Goal: Information Seeking & Learning: Learn about a topic

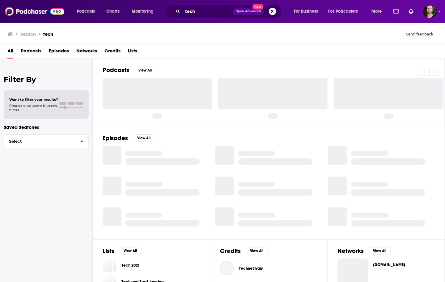
click at [37, 52] on span "Podcasts" at bounding box center [31, 52] width 21 height 13
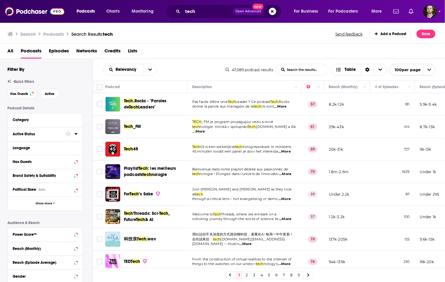
click at [76, 135] on icon at bounding box center [75, 134] width 3 height 2
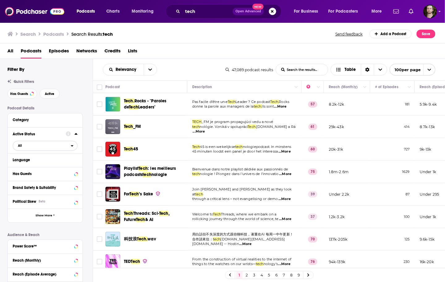
click at [61, 147] on span "All" at bounding box center [42, 146] width 58 height 8
click at [55, 165] on span "6k" at bounding box center [63, 166] width 28 height 3
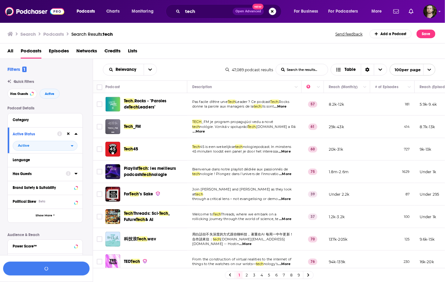
click at [75, 173] on icon at bounding box center [75, 173] width 3 height 5
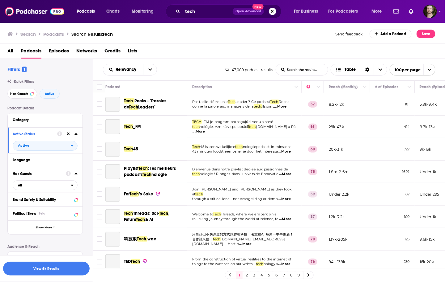
click at [67, 191] on div "Has Guests All" at bounding box center [45, 180] width 75 height 26
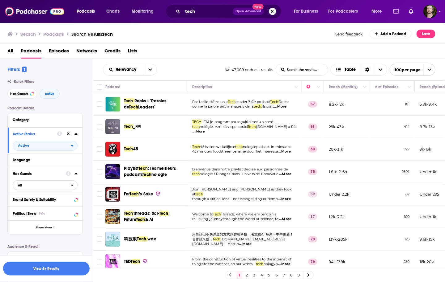
click at [68, 187] on span "All" at bounding box center [42, 186] width 58 height 8
click at [63, 204] on div "Has guests 10k" at bounding box center [47, 206] width 69 height 10
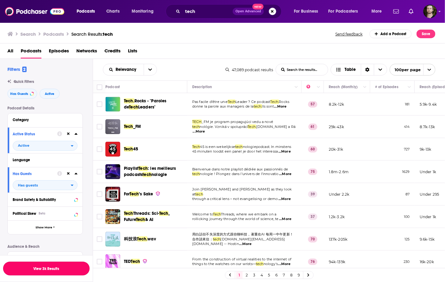
drag, startPoint x: 41, startPoint y: 268, endPoint x: 232, endPoint y: 51, distance: 289.4
click at [41, 268] on button "View 3k Results" at bounding box center [46, 269] width 86 height 14
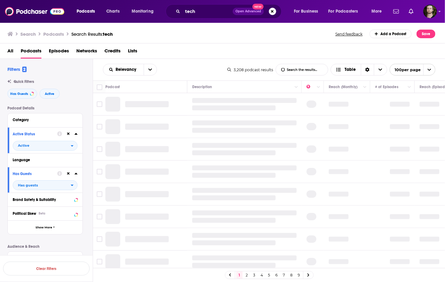
click at [241, 42] on div "Search Podcasts Search Results: tech Send feedback Add a Podcast Save" at bounding box center [222, 32] width 445 height 21
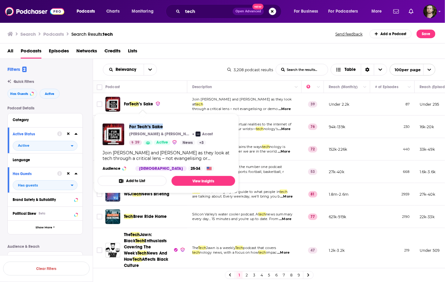
drag, startPoint x: 128, startPoint y: 127, endPoint x: 164, endPoint y: 128, distance: 36.1
click at [164, 128] on div "For Tech’s Sake Elaine Burke & Kelly Earley Acast 39 Active News + 3" at bounding box center [157, 135] width 110 height 22
copy span "For Tech’s Sake"
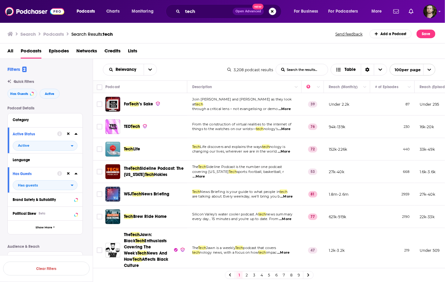
click at [284, 107] on span "...More" at bounding box center [284, 109] width 12 height 5
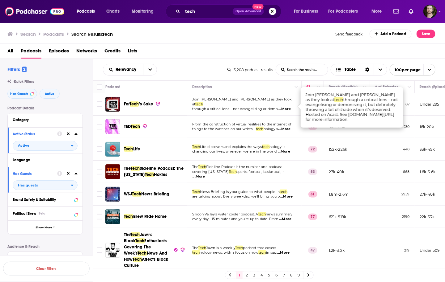
click at [284, 107] on span "...More" at bounding box center [284, 109] width 12 height 5
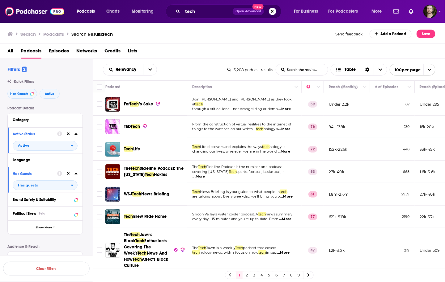
click at [290, 128] on span "...More" at bounding box center [284, 129] width 12 height 5
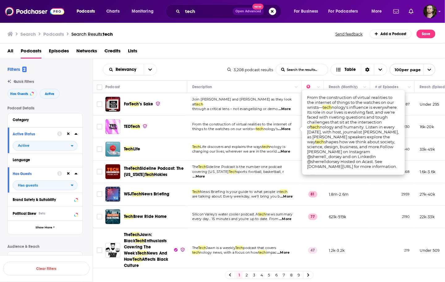
click at [288, 130] on span "...More" at bounding box center [284, 129] width 12 height 5
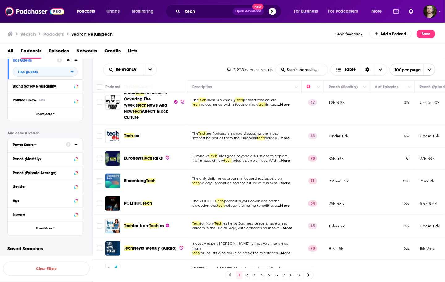
scroll to position [115, 0]
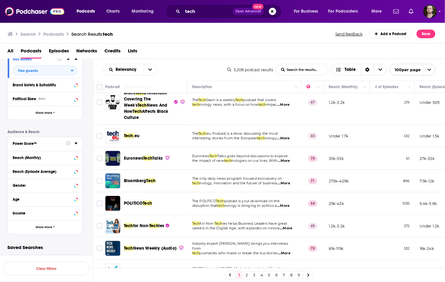
click at [76, 144] on icon at bounding box center [75, 143] width 3 height 5
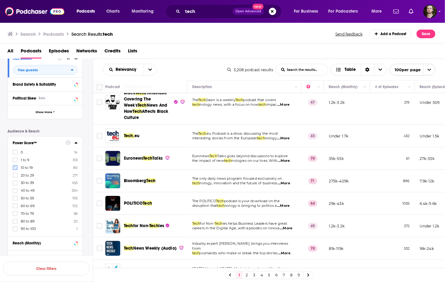
click at [15, 169] on icon at bounding box center [15, 168] width 4 height 4
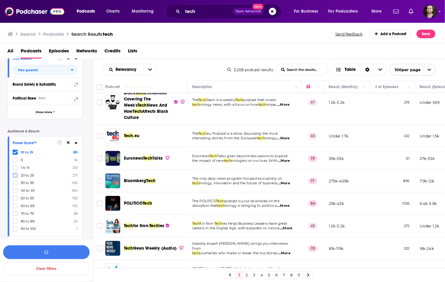
click at [15, 175] on icon at bounding box center [15, 176] width 4 height 4
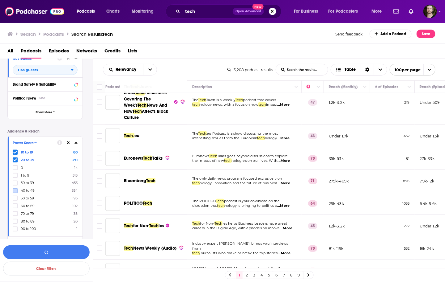
click at [15, 183] on icon at bounding box center [15, 183] width 4 height 3
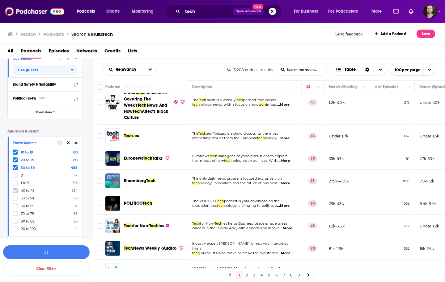
click at [16, 191] on icon at bounding box center [15, 191] width 4 height 4
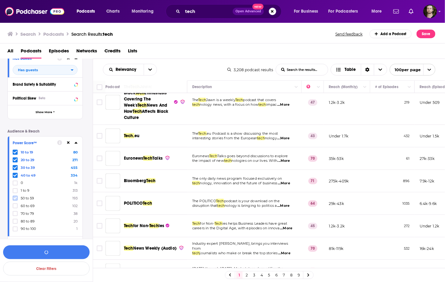
click at [15, 198] on icon at bounding box center [15, 198] width 4 height 3
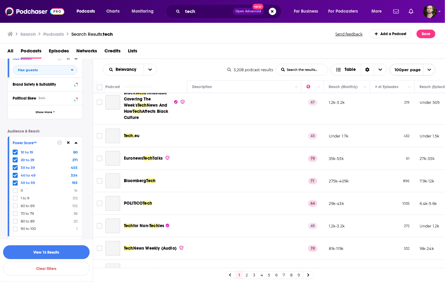
click at [58, 252] on button "View 1k Results" at bounding box center [46, 253] width 86 height 14
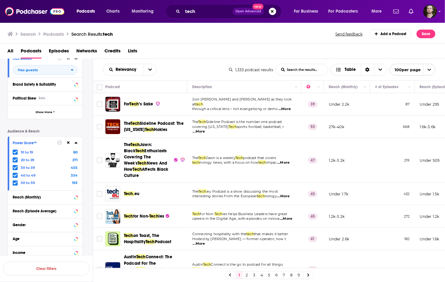
scroll to position [25, 0]
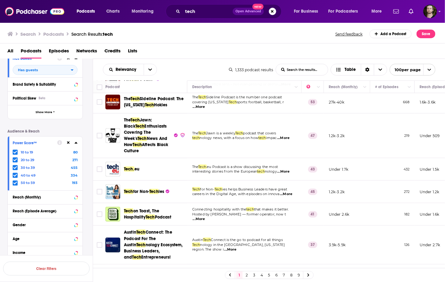
click at [205, 105] on span "...More" at bounding box center [199, 107] width 12 height 5
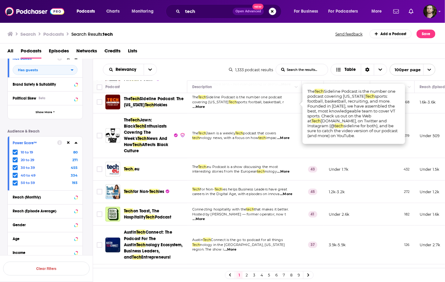
click at [205, 105] on span "...More" at bounding box center [199, 107] width 12 height 5
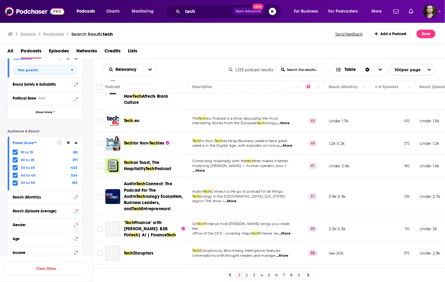
scroll to position [74, 0]
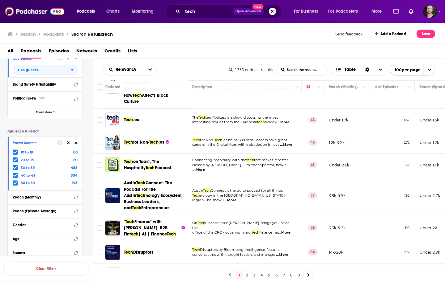
click at [289, 145] on span "...More" at bounding box center [286, 145] width 12 height 5
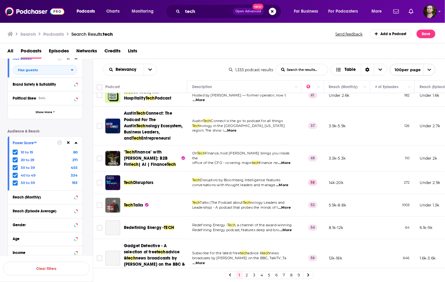
scroll to position [148, 0]
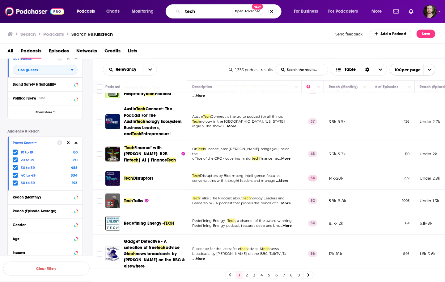
click at [204, 11] on input "tech" at bounding box center [206, 11] width 49 height 10
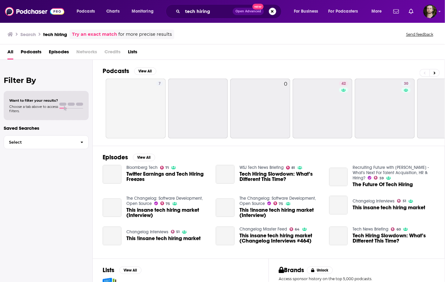
click at [37, 49] on span "Podcasts" at bounding box center [31, 53] width 21 height 13
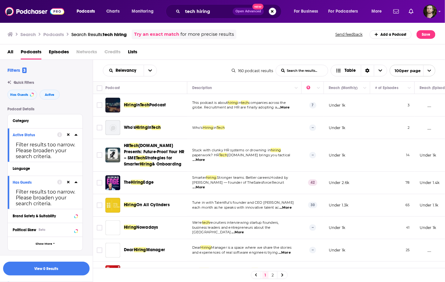
click at [70, 135] on button at bounding box center [68, 134] width 5 height 5
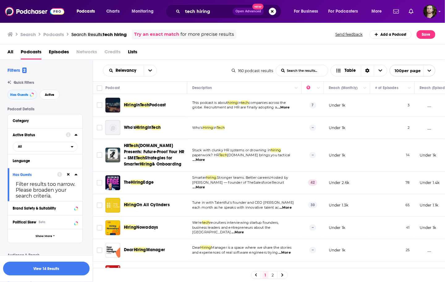
click at [69, 175] on icon at bounding box center [68, 175] width 3 height 4
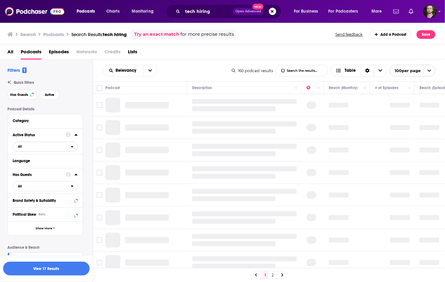
click at [72, 146] on icon "open menu" at bounding box center [72, 147] width 3 height 4
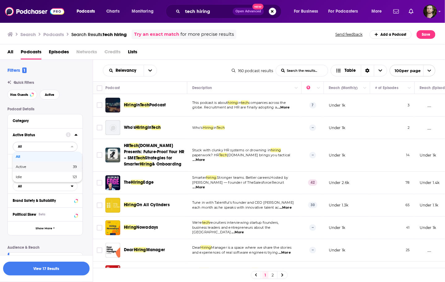
click at [58, 165] on div "Active 39" at bounding box center [47, 167] width 69 height 10
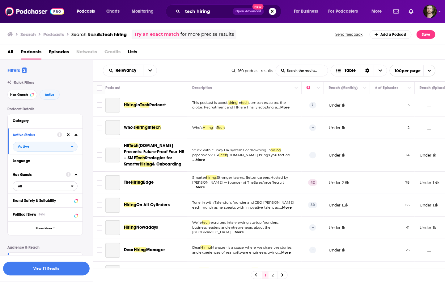
click at [71, 187] on icon "open menu" at bounding box center [72, 186] width 3 height 4
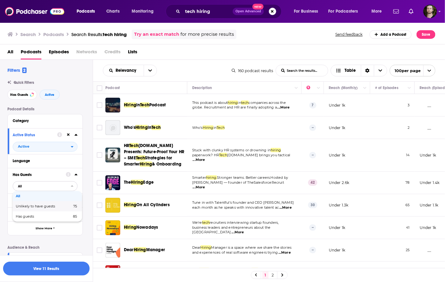
click at [60, 207] on span "Unlikely to have guests" at bounding box center [40, 206] width 48 height 3
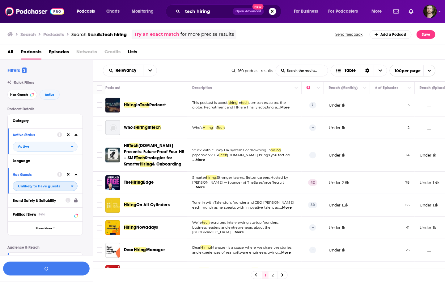
click at [70, 189] on span "Unlikely to have guests" at bounding box center [42, 186] width 58 height 8
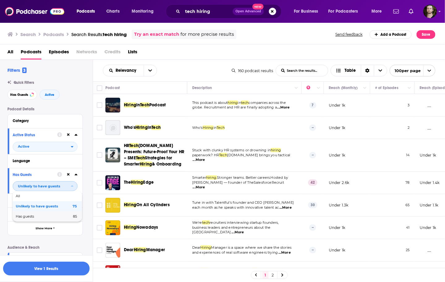
click at [67, 216] on span "85" at bounding box center [65, 216] width 24 height 3
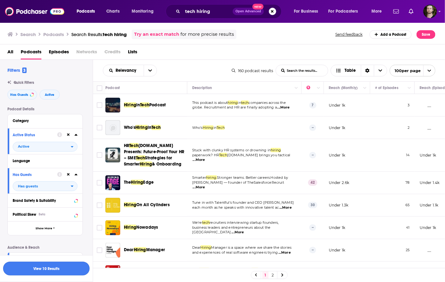
click at [46, 268] on button "View 10 Results" at bounding box center [46, 269] width 86 height 14
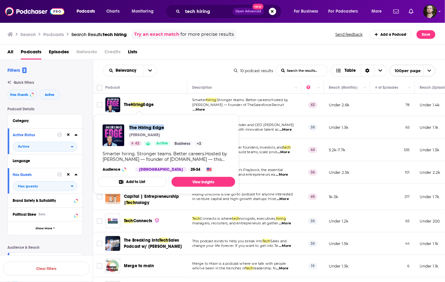
drag, startPoint x: 127, startPoint y: 126, endPoint x: 166, endPoint y: 128, distance: 39.6
click at [166, 128] on div "The Hiring Edge Josh Matthews 42 Active Business + 2" at bounding box center [152, 136] width 101 height 22
copy span "The Hiring Edge"
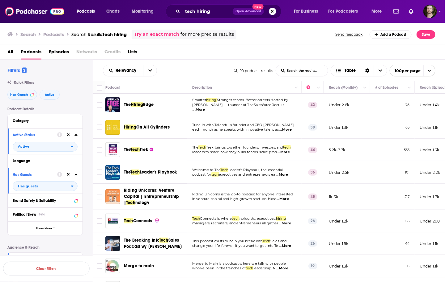
scroll to position [25, 0]
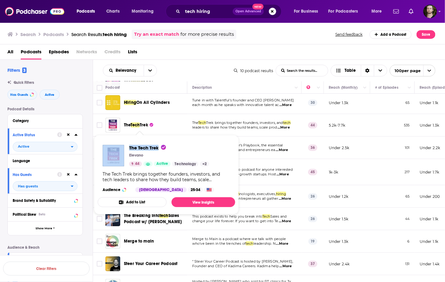
drag, startPoint x: 125, startPoint y: 148, endPoint x: 159, endPoint y: 146, distance: 33.5
click at [159, 146] on div "The Tech Trek Elevano 44 Active Technology + 2" at bounding box center [155, 156] width 107 height 22
copy div "The Tech Trek"
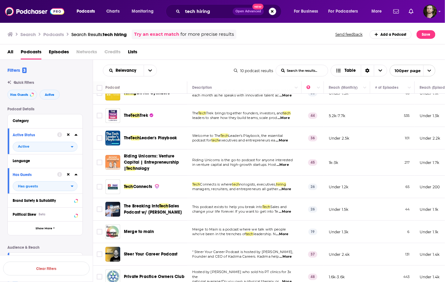
scroll to position [43, 0]
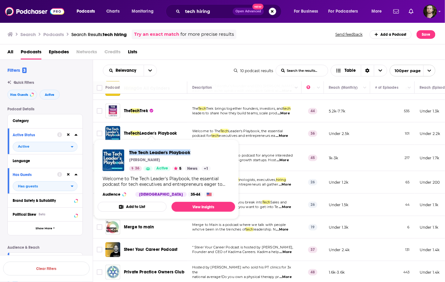
drag, startPoint x: 128, startPoint y: 151, endPoint x: 190, endPoint y: 152, distance: 61.8
click at [190, 152] on div "The Tech Leader's Playbook Avetis Antaplyan 36 Active 5 News + 1" at bounding box center [156, 161] width 108 height 22
copy span "The Tech Leader's Playbook"
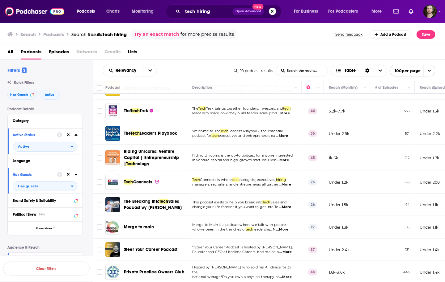
click at [289, 182] on span "...More" at bounding box center [284, 184] width 12 height 5
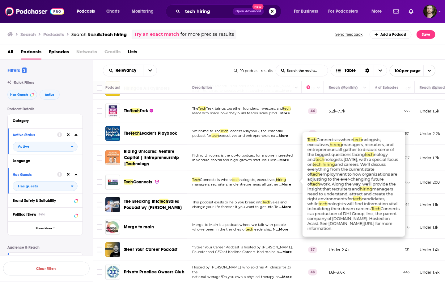
click at [289, 182] on span "...More" at bounding box center [284, 184] width 12 height 5
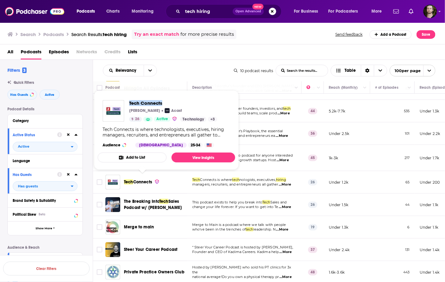
drag, startPoint x: 128, startPoint y: 103, endPoint x: 164, endPoint y: 103, distance: 36.4
click at [164, 103] on div "Tech Connects Paul Farnsworth Acast 26 Active Technology + 3" at bounding box center [159, 111] width 115 height 22
copy span "Tech Connects"
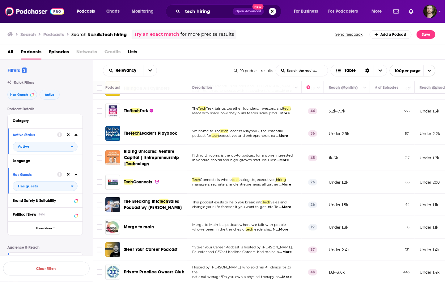
click at [282, 228] on span "...More" at bounding box center [282, 230] width 12 height 5
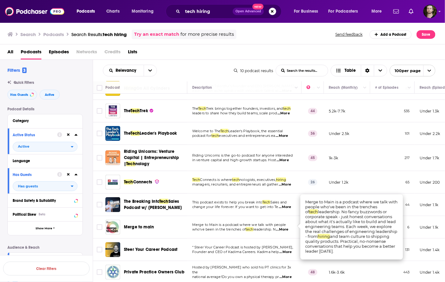
click at [284, 228] on span "...More" at bounding box center [282, 230] width 12 height 5
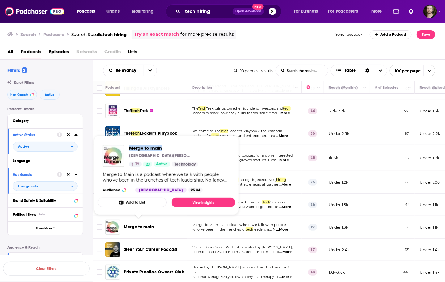
drag, startPoint x: 128, startPoint y: 148, endPoint x: 166, endPoint y: 150, distance: 38.0
click at [166, 150] on div "Merge to main Christian Barra 19 Active Technology" at bounding box center [149, 156] width 95 height 22
copy span "Merge to main"
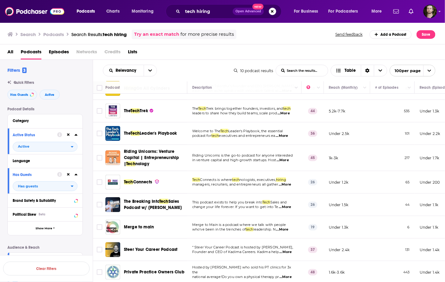
click at [286, 250] on span "...More" at bounding box center [285, 252] width 12 height 5
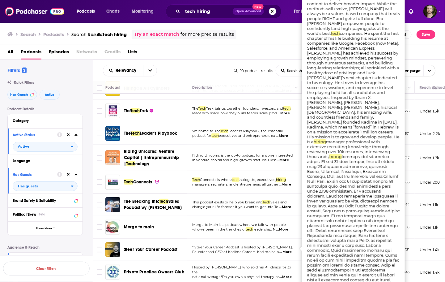
click at [286, 250] on span "...More" at bounding box center [285, 252] width 12 height 5
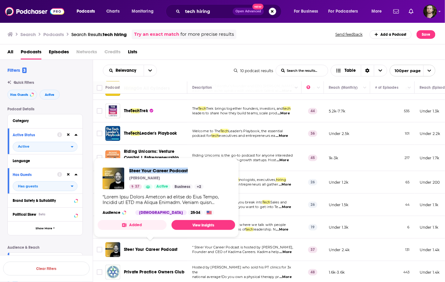
drag, startPoint x: 128, startPoint y: 169, endPoint x: 208, endPoint y: 171, distance: 80.9
click at [208, 171] on div "Steer Your Career Podcast Alan Stein 37 Active Business + 2 Audience Male 25-34" at bounding box center [166, 191] width 137 height 57
copy span "Steer Your Career Podcast"
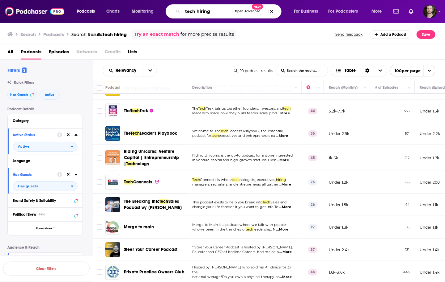
click at [194, 12] on input "tech hiring" at bounding box center [206, 11] width 49 height 10
drag, startPoint x: 195, startPoint y: 12, endPoint x: 150, endPoint y: 10, distance: 44.8
click at [150, 10] on div "Podcasts Charts Monitoring tech hiring Open Advanced New For Business For Podca…" at bounding box center [229, 11] width 315 height 14
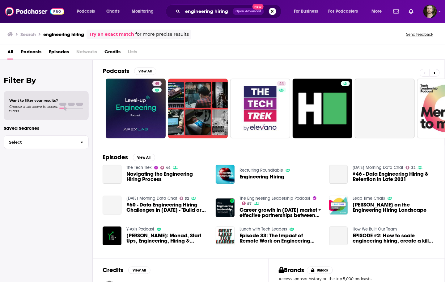
click at [34, 52] on span "Podcasts" at bounding box center [31, 53] width 21 height 13
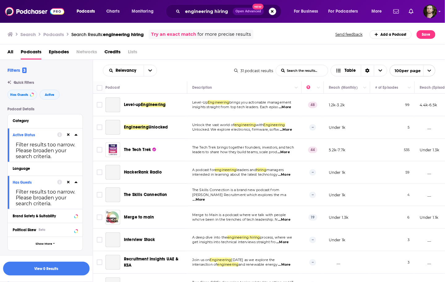
click at [69, 136] on icon at bounding box center [68, 135] width 3 height 3
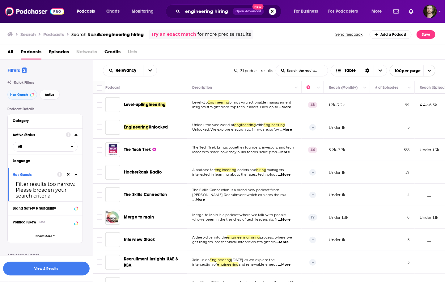
click at [69, 174] on icon at bounding box center [68, 175] width 3 height 4
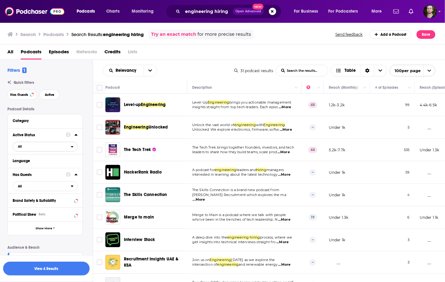
click at [63, 143] on button "All" at bounding box center [45, 147] width 65 height 10
click at [61, 165] on div "Active 6" at bounding box center [47, 167] width 69 height 10
click at [69, 187] on span "All" at bounding box center [42, 186] width 58 height 8
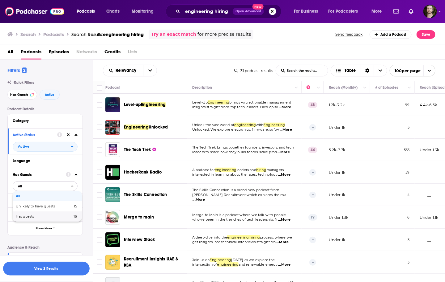
click at [68, 215] on span "16" at bounding box center [65, 216] width 24 height 3
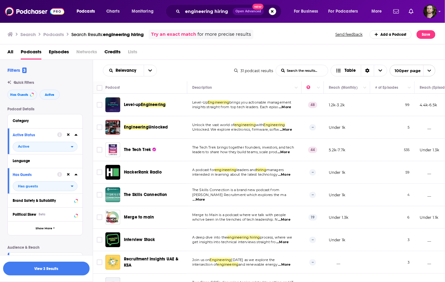
click at [287, 107] on span "...More" at bounding box center [284, 107] width 12 height 5
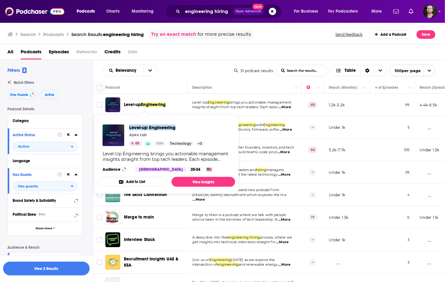
drag, startPoint x: 128, startPoint y: 127, endPoint x: 191, endPoint y: 130, distance: 63.0
click at [191, 130] on div "Level-up Engineering Apex Lab 48 Idle Technology + 3" at bounding box center [153, 136] width 102 height 22
copy span "Level-up Engineering"
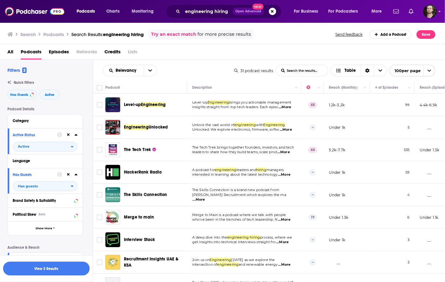
click at [48, 272] on button "View 3 Results" at bounding box center [46, 269] width 86 height 14
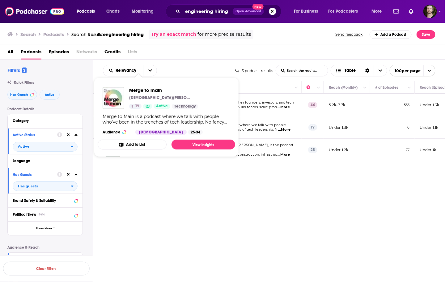
click at [289, 190] on div "Relevancy List Search Input Search the results... Table 3 podcast results List …" at bounding box center [269, 190] width 352 height 261
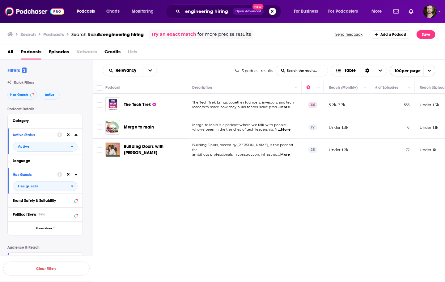
click at [286, 132] on span "...More" at bounding box center [284, 130] width 12 height 5
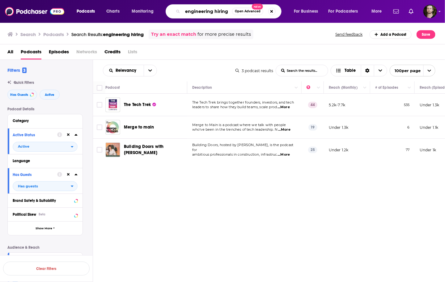
drag, startPoint x: 215, startPoint y: 11, endPoint x: 229, endPoint y: 11, distance: 14.5
click at [229, 11] on input "engineering hiring" at bounding box center [206, 11] width 49 height 10
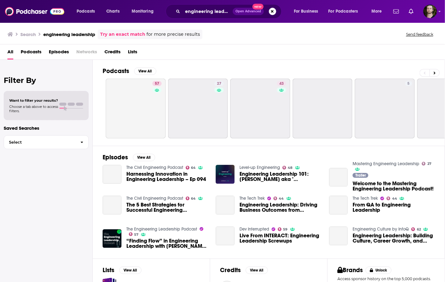
click at [31, 51] on span "Podcasts" at bounding box center [31, 53] width 21 height 13
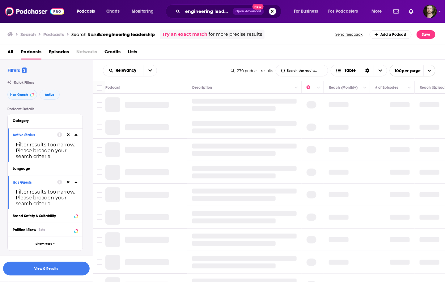
click at [68, 136] on icon at bounding box center [68, 135] width 3 height 3
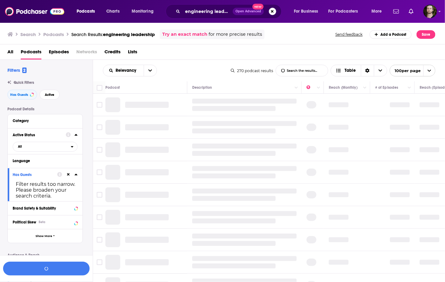
click at [69, 174] on icon at bounding box center [68, 175] width 3 height 3
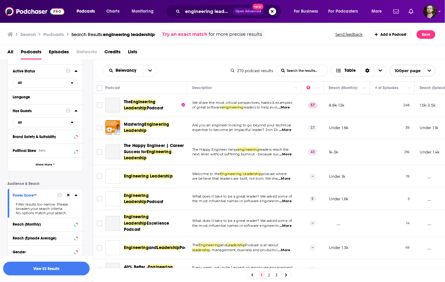
scroll to position [6, 0]
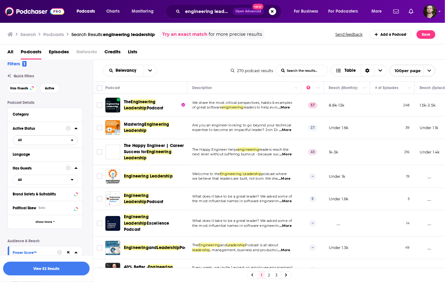
click at [73, 143] on icon "open menu" at bounding box center [72, 140] width 3 height 4
click at [61, 160] on span "73" at bounding box center [63, 160] width 28 height 3
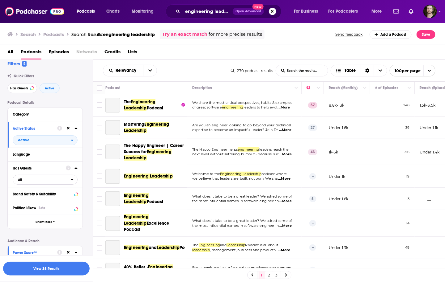
click at [72, 182] on icon "open menu" at bounding box center [72, 180] width 3 height 4
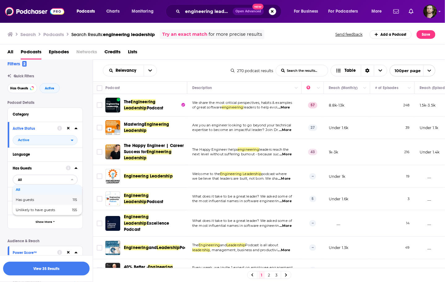
click at [70, 202] on span "115" at bounding box center [72, 200] width 7 height 3
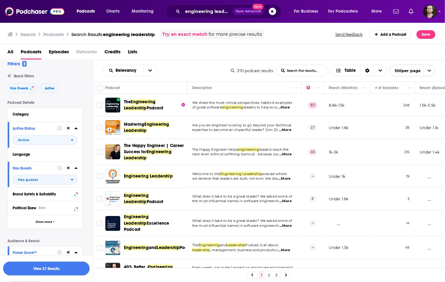
click at [49, 270] on button "View 27 Results" at bounding box center [46, 269] width 86 height 14
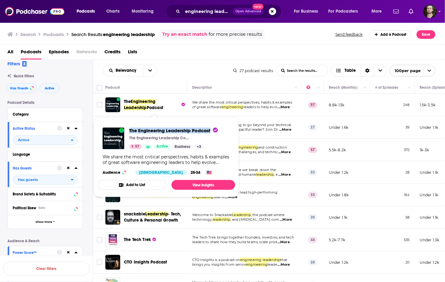
drag, startPoint x: 128, startPoint y: 131, endPoint x: 211, endPoint y: 132, distance: 83.1
click at [211, 132] on div "The Engineering Leadership Podcast The Engineering Leadership Community (ELC) 5…" at bounding box center [159, 139] width 115 height 22
copy span "The Engineering Leadership Podcast"
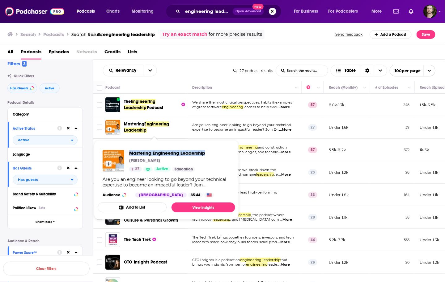
drag, startPoint x: 128, startPoint y: 154, endPoint x: 207, endPoint y: 154, distance: 78.7
click at [207, 154] on div "Mastering Engineering Leadership Angelique Adams 27 Active Education Are you an…" at bounding box center [166, 173] width 137 height 57
copy span "Mastering Engineering Leadership"
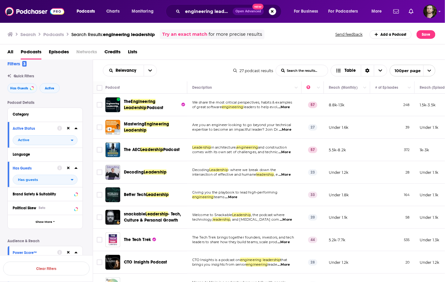
click at [288, 131] on span "...More" at bounding box center [285, 130] width 12 height 5
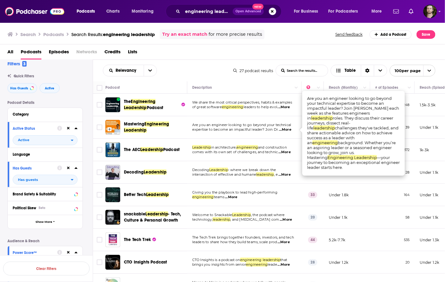
click at [288, 131] on span "...More" at bounding box center [285, 130] width 12 height 5
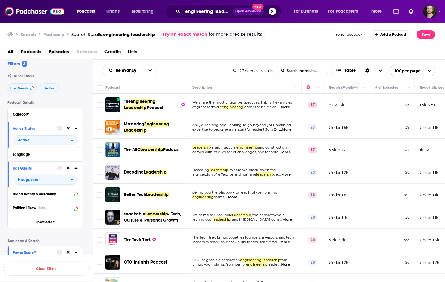
click at [287, 176] on span "...More" at bounding box center [284, 175] width 12 height 5
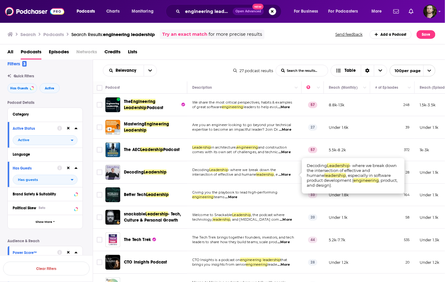
click at [287, 176] on span "...More" at bounding box center [284, 175] width 12 height 5
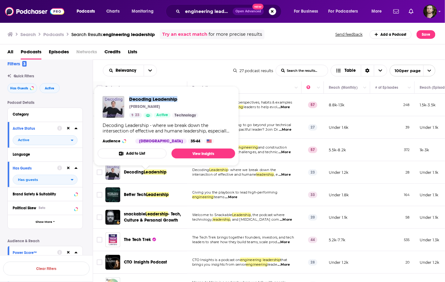
drag, startPoint x: 128, startPoint y: 98, endPoint x: 179, endPoint y: 102, distance: 50.8
click at [179, 102] on div "Decoding Leadership Jade Rubick 23 Active Technology" at bounding box center [150, 107] width 96 height 22
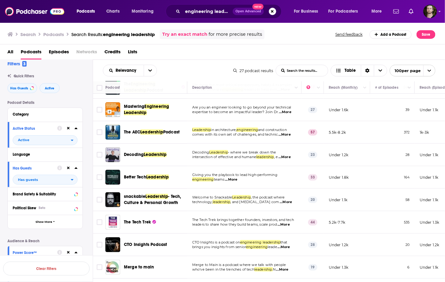
scroll to position [25, 0]
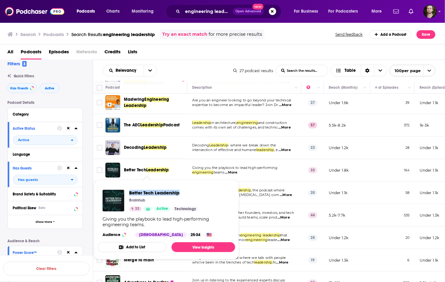
drag, startPoint x: 128, startPoint y: 193, endPoint x: 184, endPoint y: 192, distance: 56.5
click at [184, 192] on div "Better Tech Leadership Brainhub 33 Active Technology" at bounding box center [150, 201] width 96 height 22
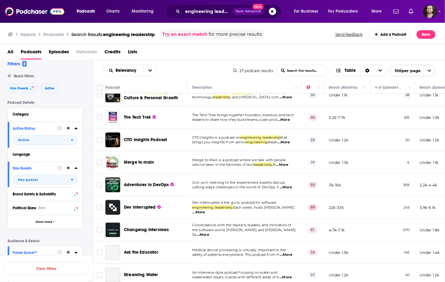
scroll to position [123, 0]
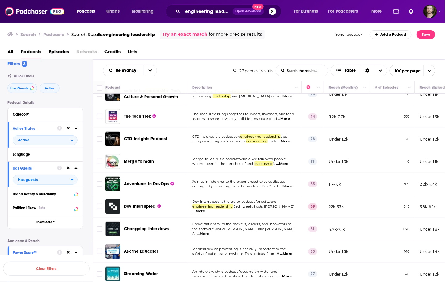
click at [290, 140] on span "...More" at bounding box center [284, 141] width 12 height 5
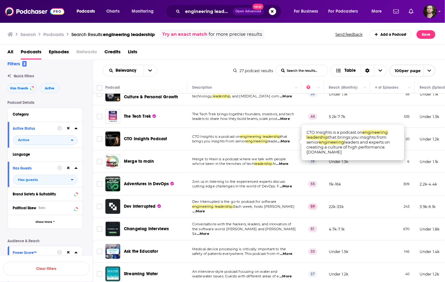
click at [290, 140] on span "...More" at bounding box center [284, 141] width 12 height 5
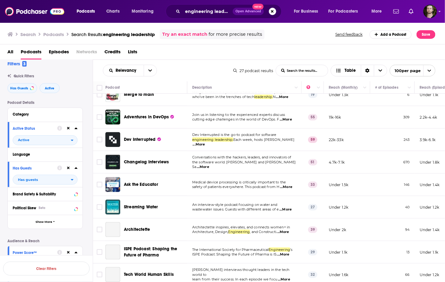
scroll to position [198, 0]
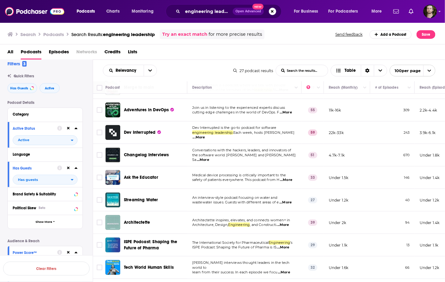
click at [209, 159] on span "...More" at bounding box center [203, 160] width 12 height 5
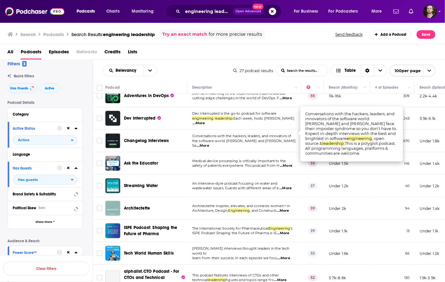
scroll to position [222, 0]
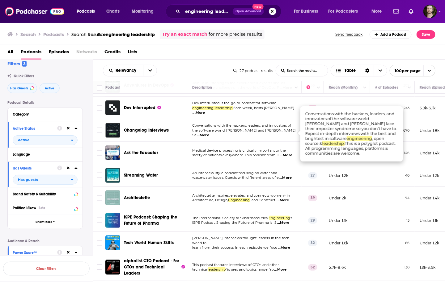
click at [282, 140] on td "Conversations with the hackers, leaders, and innovators of the software world. …" at bounding box center [244, 130] width 114 height 23
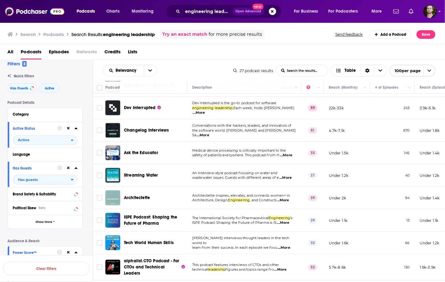
click at [291, 176] on span "...More" at bounding box center [285, 178] width 12 height 5
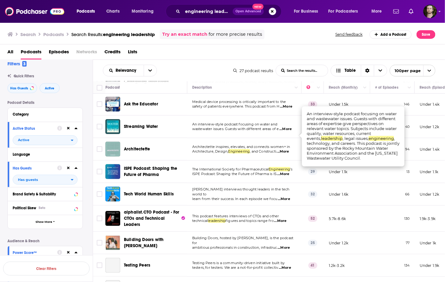
scroll to position [272, 0]
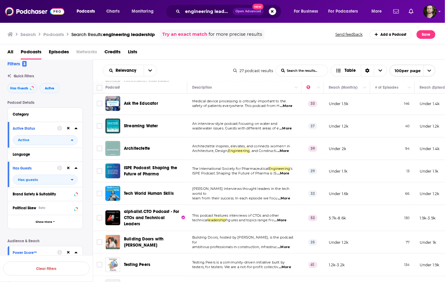
click at [288, 196] on span "...More" at bounding box center [284, 198] width 12 height 5
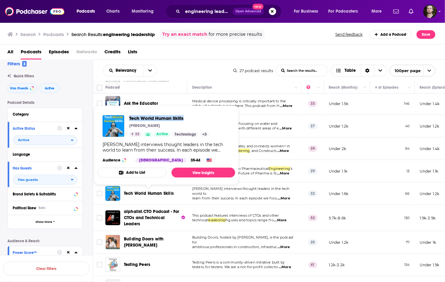
drag, startPoint x: 128, startPoint y: 117, endPoint x: 184, endPoint y: 117, distance: 55.9
click at [184, 117] on div "Tech World Human Skills Ben Pearce 32 Active Technology + 3" at bounding box center [155, 126] width 107 height 22
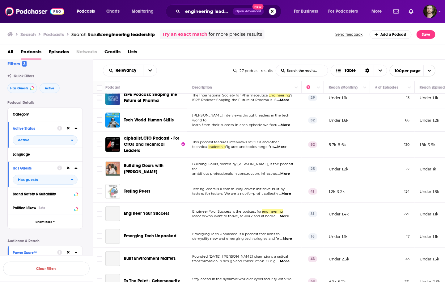
scroll to position [346, 0]
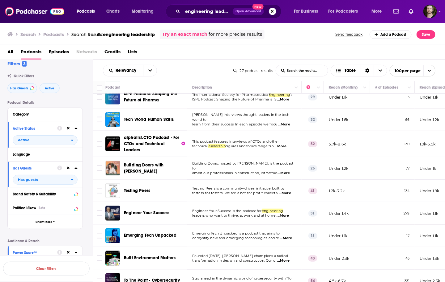
click at [285, 144] on p "This podcast features interviews of CTOs and other" at bounding box center [244, 142] width 104 height 5
click at [284, 146] on span "...More" at bounding box center [280, 146] width 12 height 5
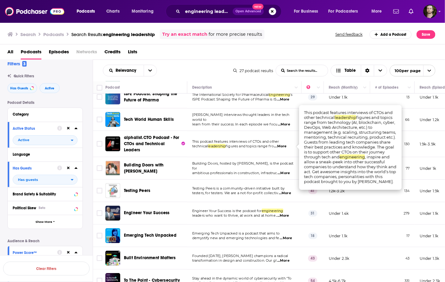
click at [284, 146] on span "...More" at bounding box center [280, 146] width 12 height 5
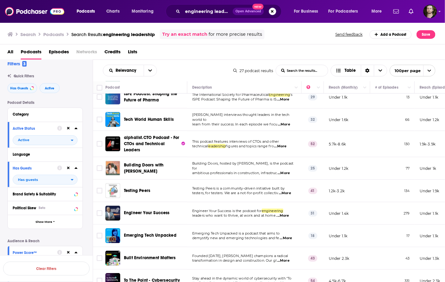
click at [290, 171] on span "...More" at bounding box center [283, 173] width 12 height 5
click at [285, 195] on span "...More" at bounding box center [284, 193] width 12 height 5
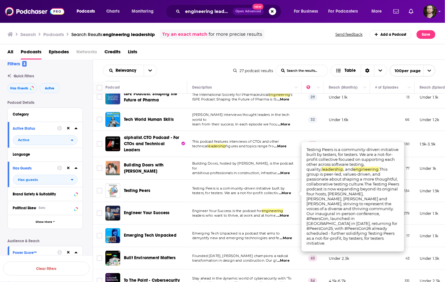
click at [295, 190] on p "Testing Peers is a community-driven initiative built by" at bounding box center [244, 188] width 104 height 5
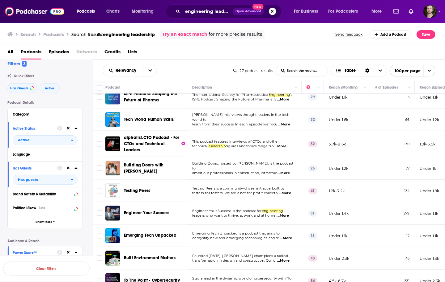
click at [300, 219] on td "Engineer Your Success is the podcast for engineering leaders who want to thrive…" at bounding box center [244, 214] width 114 height 23
click at [285, 216] on span "...More" at bounding box center [283, 216] width 12 height 5
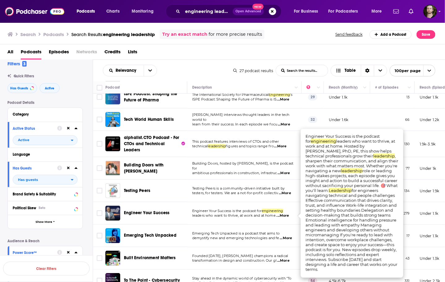
click at [285, 216] on span "...More" at bounding box center [283, 216] width 12 height 5
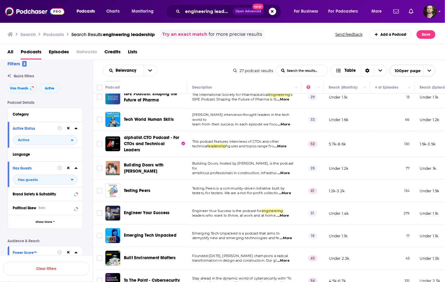
click at [283, 237] on span "...More" at bounding box center [285, 238] width 12 height 5
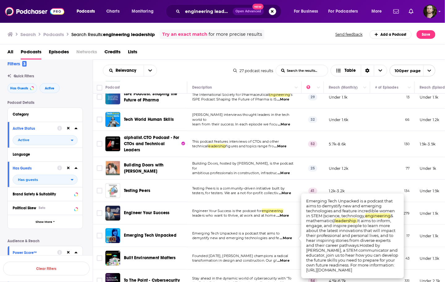
click at [285, 239] on span "...More" at bounding box center [285, 238] width 12 height 5
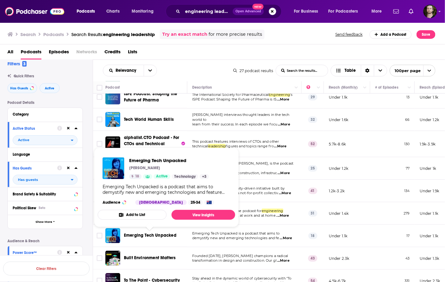
click at [126, 162] on div "Emerging Tech Unpacked Lucy Lin 18 Active Technology + 3" at bounding box center [155, 169] width 106 height 22
drag, startPoint x: 128, startPoint y: 160, endPoint x: 186, endPoint y: 162, distance: 58.1
click at [186, 162] on div "Emerging Tech Unpacked Lucy Lin 18 Active Technology + 3" at bounding box center [155, 169] width 106 height 22
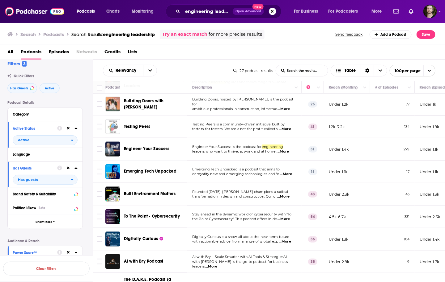
scroll to position [435, 0]
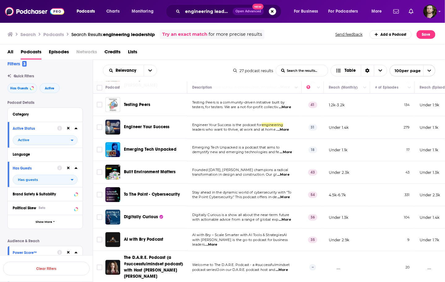
click at [289, 173] on span "...More" at bounding box center [283, 175] width 12 height 5
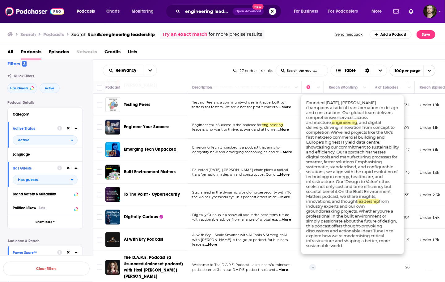
click at [289, 173] on span "...More" at bounding box center [283, 175] width 12 height 5
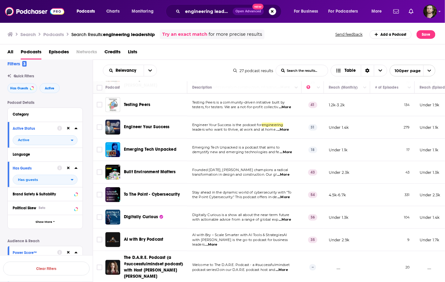
click at [289, 218] on span "...More" at bounding box center [284, 220] width 12 height 5
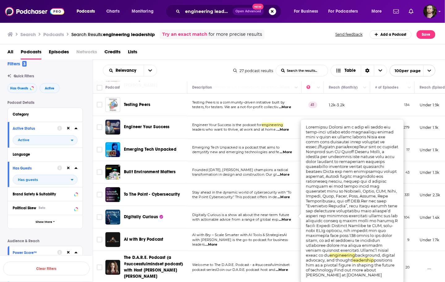
click at [289, 218] on span "...More" at bounding box center [284, 220] width 12 height 5
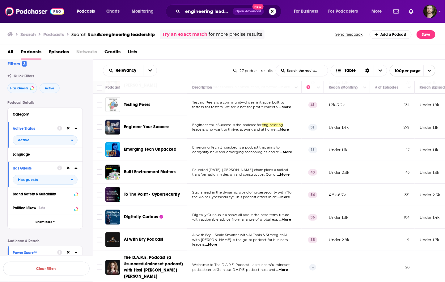
click at [217, 243] on span "...More" at bounding box center [211, 245] width 12 height 5
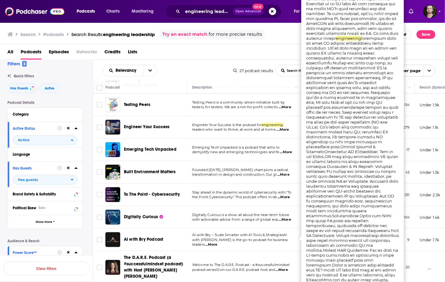
click at [217, 243] on span "...More" at bounding box center [211, 245] width 12 height 5
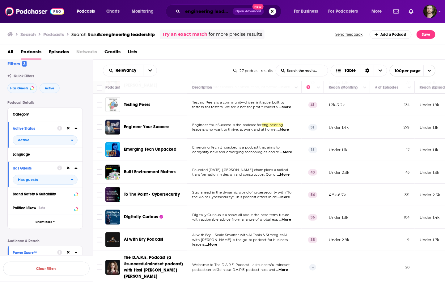
click at [217, 13] on input "engineering leadership" at bounding box center [207, 11] width 50 height 10
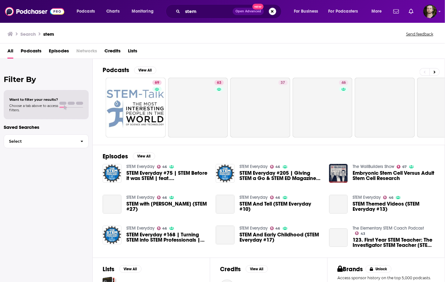
click at [32, 50] on span "Podcasts" at bounding box center [31, 52] width 21 height 13
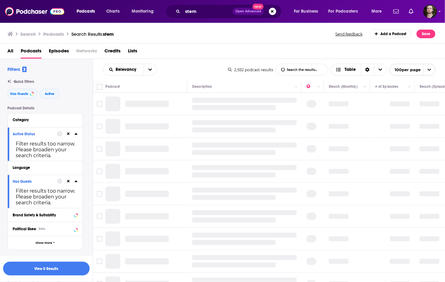
click at [67, 134] on icon at bounding box center [68, 134] width 3 height 4
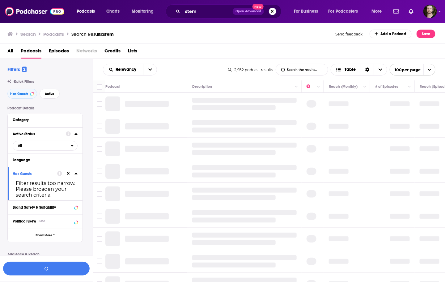
click at [69, 173] on icon at bounding box center [68, 174] width 3 height 4
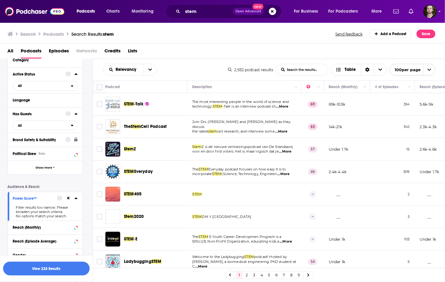
scroll to position [123, 0]
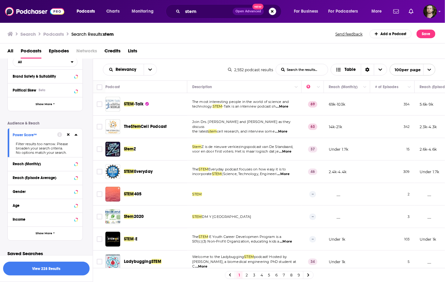
click at [69, 136] on icon at bounding box center [68, 135] width 3 height 3
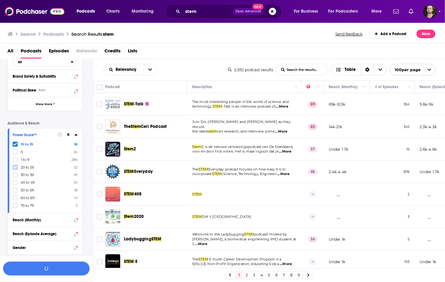
click at [14, 169] on icon at bounding box center [15, 168] width 4 height 4
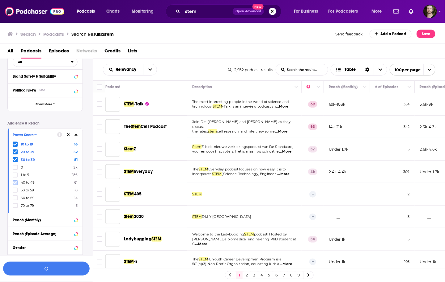
click at [15, 184] on icon at bounding box center [15, 183] width 4 height 4
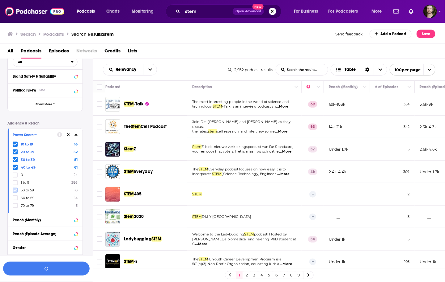
click at [15, 191] on icon at bounding box center [15, 191] width 4 height 4
click at [47, 270] on button "button" at bounding box center [46, 269] width 86 height 14
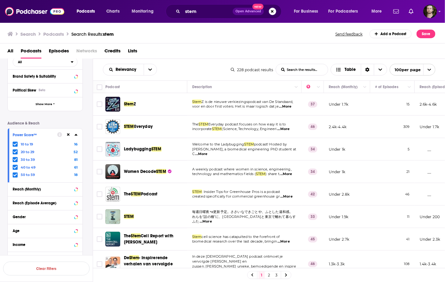
click at [288, 130] on span "...More" at bounding box center [283, 129] width 12 height 5
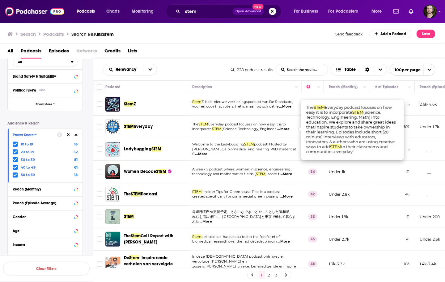
click at [288, 130] on span "...More" at bounding box center [283, 129] width 12 height 5
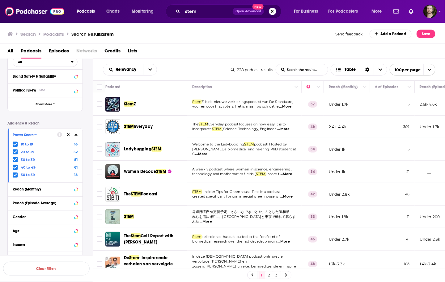
click at [207, 153] on span "...More" at bounding box center [201, 154] width 12 height 5
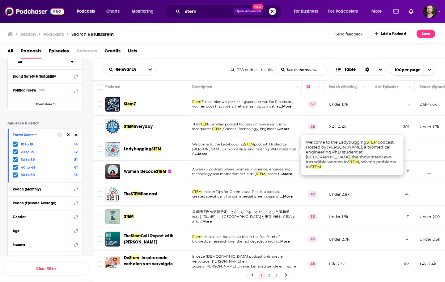
click at [207, 153] on span "...More" at bounding box center [201, 154] width 12 height 5
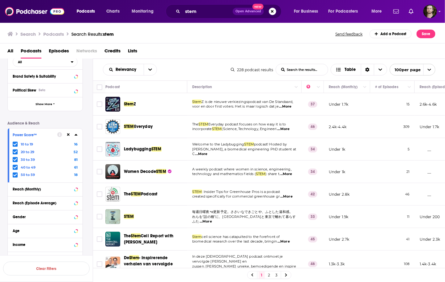
click at [290, 197] on span "...More" at bounding box center [286, 196] width 12 height 5
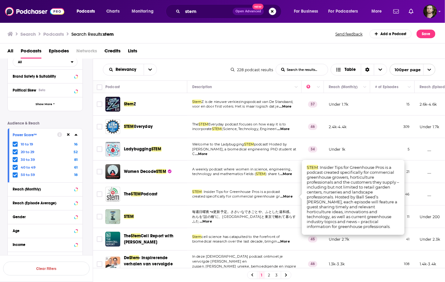
click at [290, 197] on span "...More" at bounding box center [286, 196] width 12 height 5
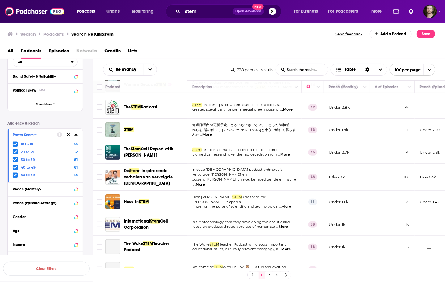
scroll to position [99, 0]
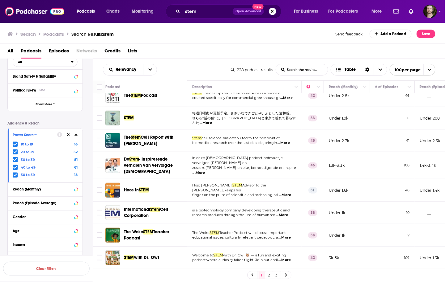
click at [290, 193] on span "...More" at bounding box center [284, 195] width 12 height 5
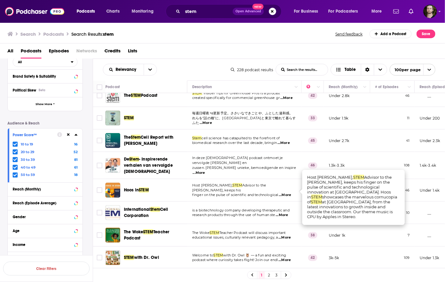
click at [291, 193] on span "...More" at bounding box center [284, 195] width 12 height 5
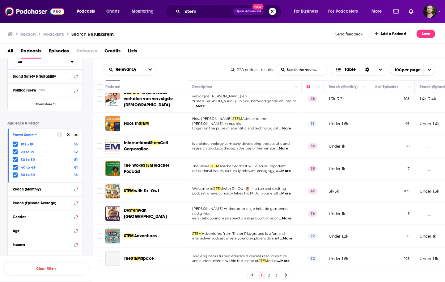
scroll to position [173, 0]
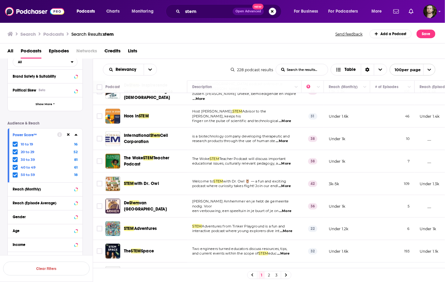
click at [288, 185] on span "...More" at bounding box center [284, 186] width 12 height 5
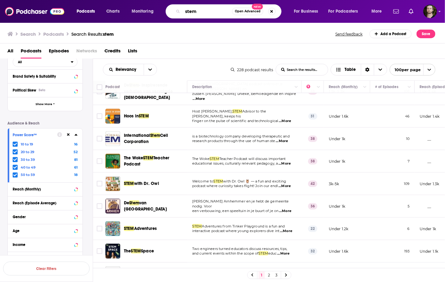
drag, startPoint x: 211, startPoint y: 8, endPoint x: 178, endPoint y: 4, distance: 33.9
click at [178, 4] on div "Podcasts Charts Monitoring stem Open Advanced New For Business For Podcasters M…" at bounding box center [222, 11] width 445 height 23
type input "SETT"
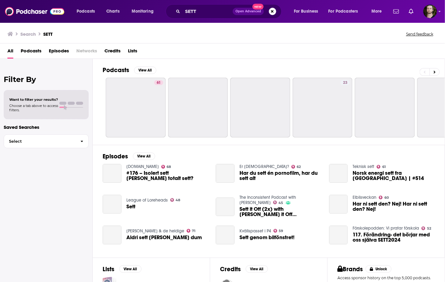
click at [33, 51] on span "Podcasts" at bounding box center [31, 52] width 21 height 13
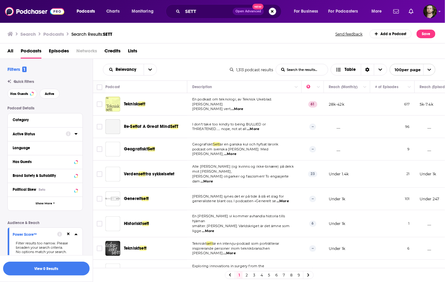
click at [74, 136] on icon at bounding box center [75, 134] width 3 height 5
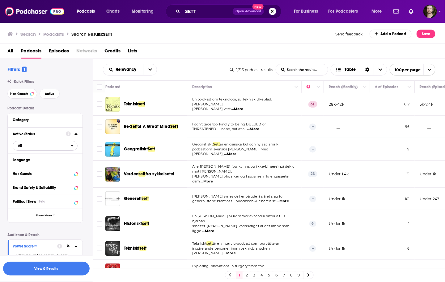
click at [64, 147] on span "All" at bounding box center [42, 146] width 58 height 8
click at [58, 165] on span "152" at bounding box center [62, 166] width 28 height 3
click at [74, 176] on div at bounding box center [72, 174] width 12 height 8
click at [75, 175] on icon at bounding box center [75, 173] width 3 height 5
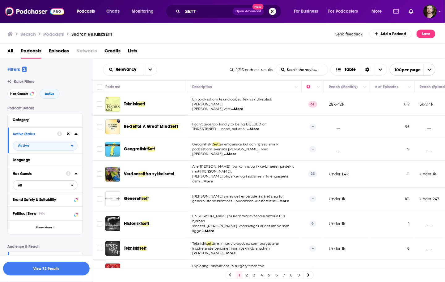
click at [68, 186] on span "All" at bounding box center [42, 186] width 58 height 8
click at [60, 207] on span "119" at bounding box center [64, 205] width 24 height 3
click at [54, 271] on button "View 19 Results" at bounding box center [46, 269] width 86 height 14
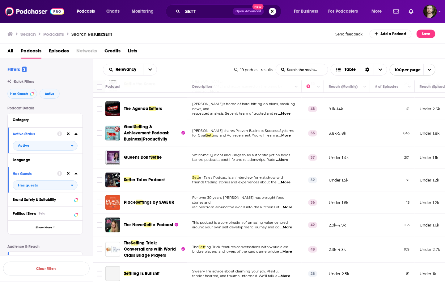
scroll to position [49, 0]
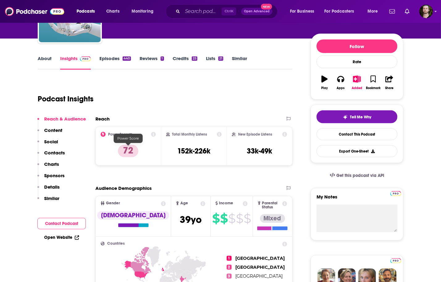
scroll to position [49, 0]
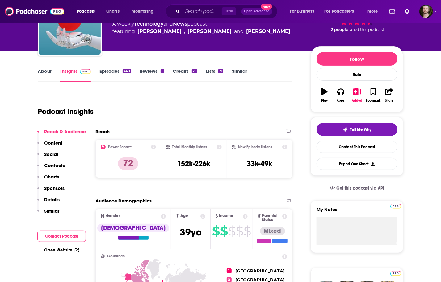
click at [114, 73] on link "Episodes 440" at bounding box center [114, 75] width 31 height 14
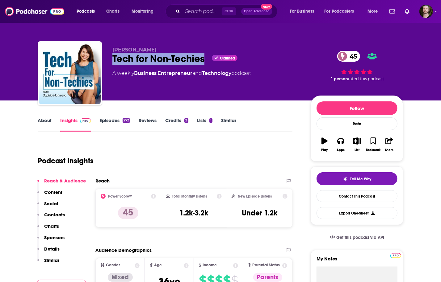
drag, startPoint x: 114, startPoint y: 59, endPoint x: 207, endPoint y: 57, distance: 93.0
click at [207, 57] on div "Tech for Non-Techies Claimed 45" at bounding box center [206, 59] width 188 height 12
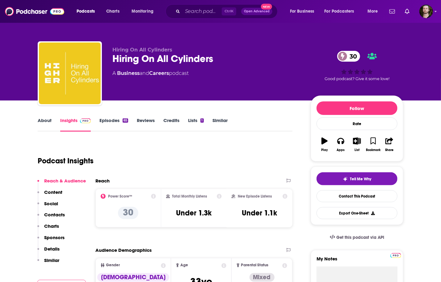
click at [48, 125] on link "About" at bounding box center [45, 125] width 14 height 14
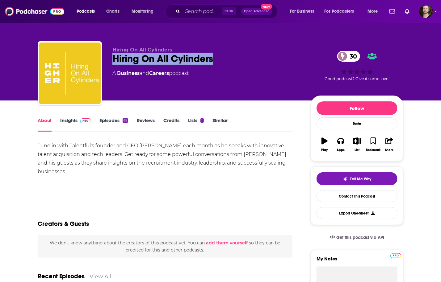
drag, startPoint x: 112, startPoint y: 58, endPoint x: 223, endPoint y: 63, distance: 110.6
click at [223, 63] on div "Hiring On All Cylinders Hiring On All Cylinders 30 A Business and Careers podca…" at bounding box center [221, 74] width 366 height 67
copy h1 "Hiring On All Cylinders"
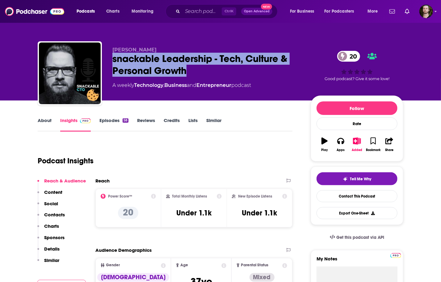
drag, startPoint x: 113, startPoint y: 59, endPoint x: 186, endPoint y: 72, distance: 73.9
click at [186, 72] on div "snackable Leadership - Tech, Culture & Personal Growth 20" at bounding box center [206, 65] width 188 height 24
copy h2 "snackable Leadership - Tech, Culture & Personal Growth"
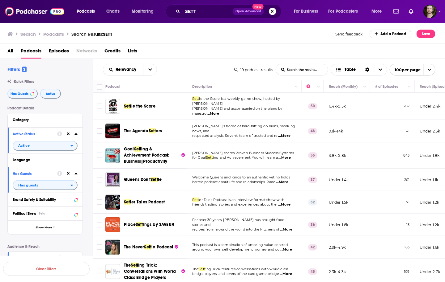
scroll to position [49, 0]
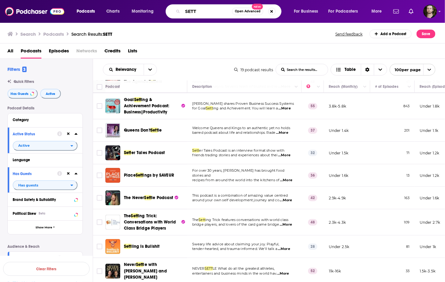
drag, startPoint x: 202, startPoint y: 11, endPoint x: 132, endPoint y: 6, distance: 70.3
click at [132, 6] on div "Podcasts Charts Monitoring SETT Open Advanced New For Business For Podcasters M…" at bounding box center [229, 11] width 315 height 14
type input "telecom"
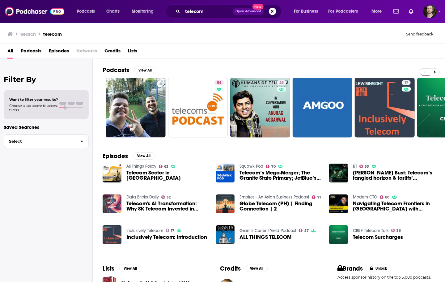
click at [41, 50] on span "Podcasts" at bounding box center [31, 52] width 21 height 13
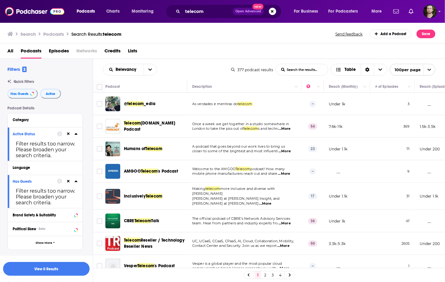
click at [68, 136] on icon at bounding box center [68, 134] width 3 height 4
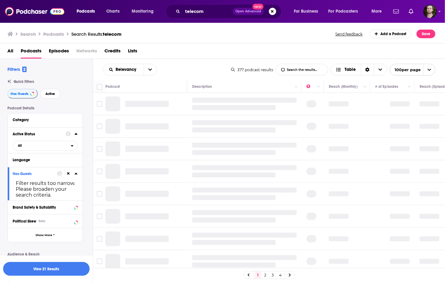
click at [69, 174] on icon at bounding box center [68, 174] width 3 height 4
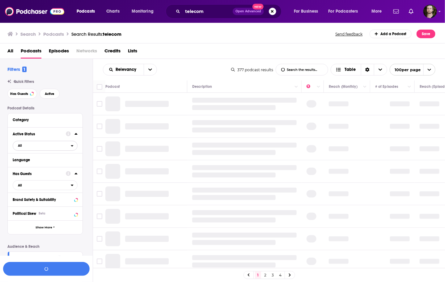
click at [69, 145] on span "All" at bounding box center [42, 146] width 58 height 8
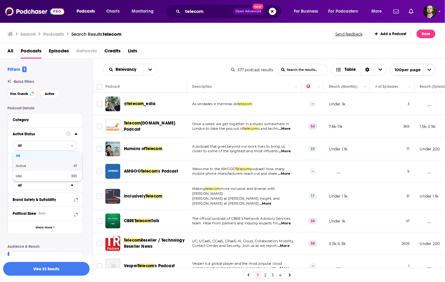
click at [67, 169] on div "Active 47" at bounding box center [47, 166] width 69 height 10
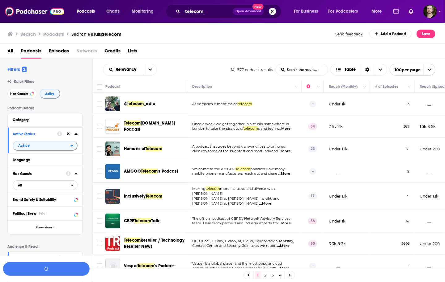
click at [62, 185] on span "All" at bounding box center [42, 186] width 58 height 8
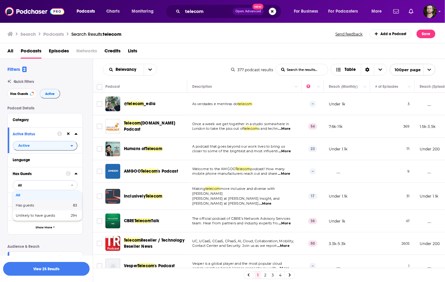
click at [67, 205] on span "83" at bounding box center [65, 205] width 24 height 3
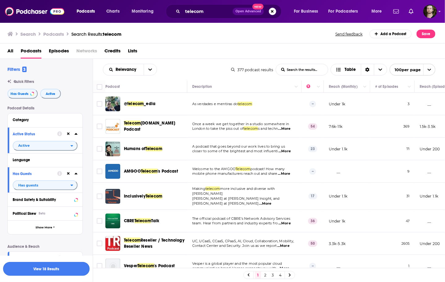
click at [54, 273] on button "View 18 Results" at bounding box center [46, 269] width 86 height 14
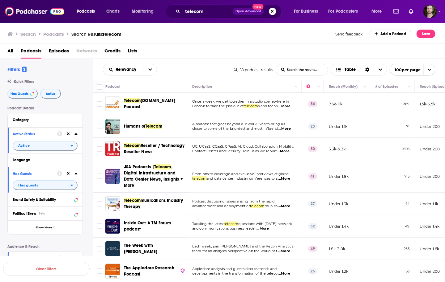
click at [284, 108] on span "...More" at bounding box center [284, 106] width 12 height 5
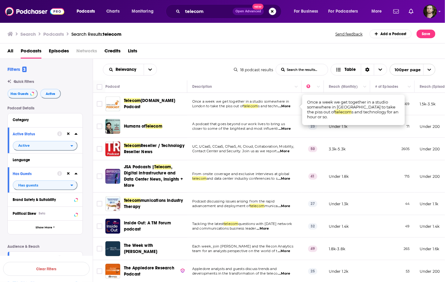
click at [284, 108] on span "...More" at bounding box center [284, 106] width 12 height 5
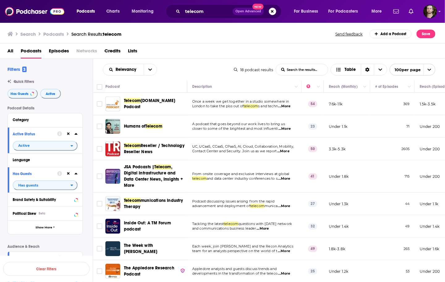
click at [287, 131] on span "...More" at bounding box center [284, 129] width 12 height 5
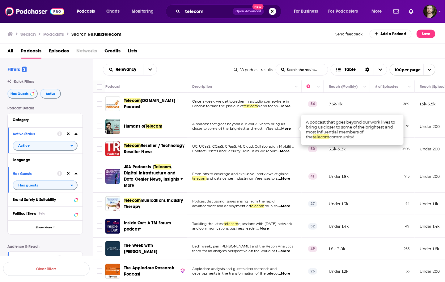
click at [287, 131] on span "...More" at bounding box center [284, 129] width 12 height 5
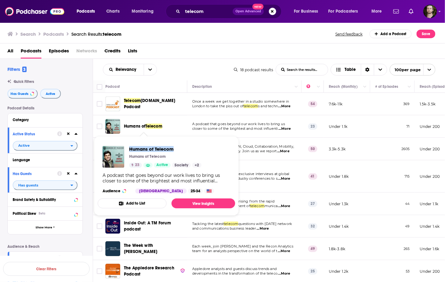
drag, startPoint x: 127, startPoint y: 149, endPoint x: 184, endPoint y: 151, distance: 56.5
click at [184, 151] on div "Humans of Telecom Humans of Telecom 23 Active Society + 2" at bounding box center [151, 157] width 99 height 22
copy span "Humans of Telecom"
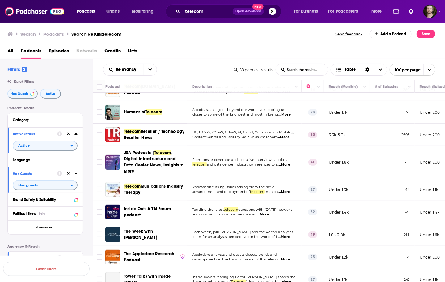
scroll to position [25, 0]
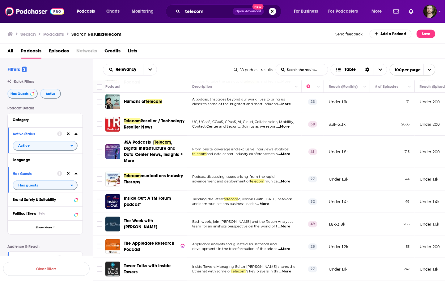
click at [286, 155] on span "...More" at bounding box center [284, 154] width 12 height 5
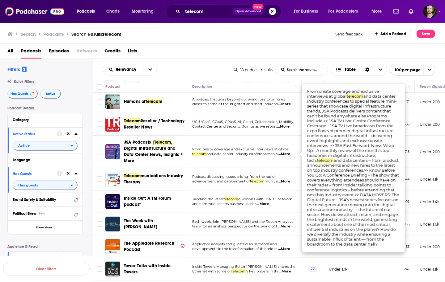
click at [284, 155] on span "...More" at bounding box center [284, 154] width 12 height 5
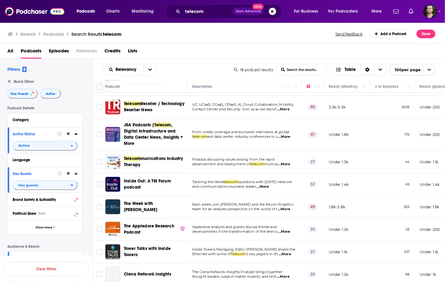
scroll to position [49, 0]
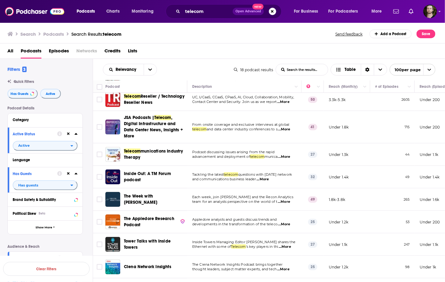
click at [286, 158] on span "...More" at bounding box center [284, 157] width 12 height 5
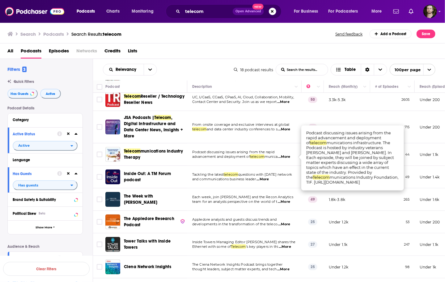
click at [286, 158] on span "...More" at bounding box center [284, 157] width 12 height 5
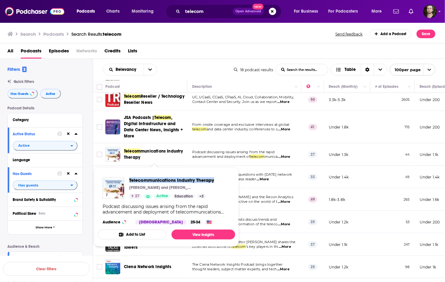
drag, startPoint x: 127, startPoint y: 179, endPoint x: 229, endPoint y: 178, distance: 102.2
click at [229, 178] on div "Telecommunications Industry Therapy [PERSON_NAME] and [PERSON_NAME] 27 Active E…" at bounding box center [166, 201] width 137 height 57
copy span "Telecommunications Industry Therapy"
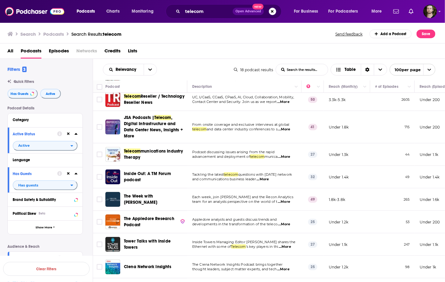
scroll to position [99, 0]
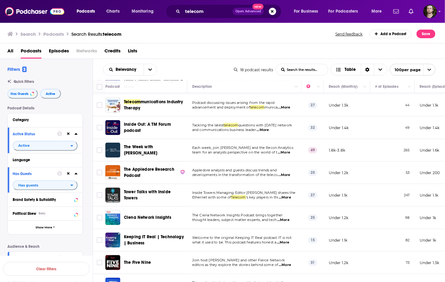
click at [266, 129] on span "...More" at bounding box center [262, 130] width 12 height 5
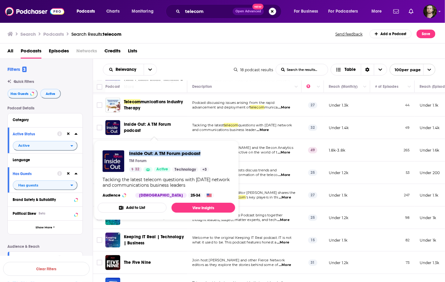
drag, startPoint x: 128, startPoint y: 152, endPoint x: 205, endPoint y: 152, distance: 76.6
click at [205, 152] on div "Inside Out: A TM Forum podcast TM Forum 32 Active Technology + 3" at bounding box center [155, 162] width 107 height 22
copy span "Inside Out: A TM Forum podcast"
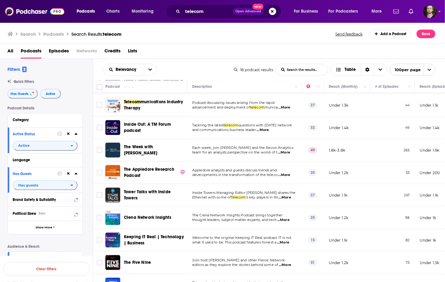
scroll to position [123, 0]
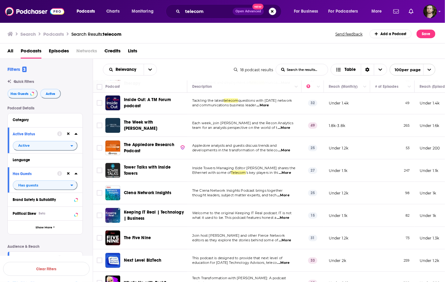
click at [287, 172] on span "...More" at bounding box center [284, 173] width 12 height 5
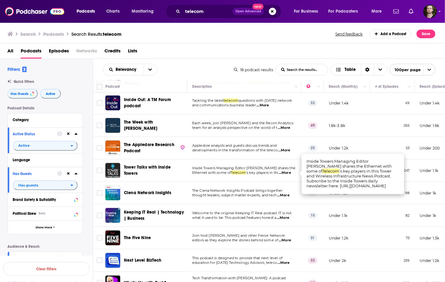
click at [287, 172] on span "...More" at bounding box center [284, 173] width 12 height 5
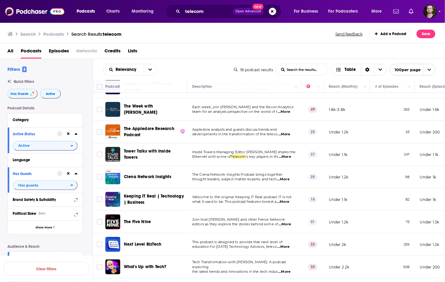
scroll to position [173, 0]
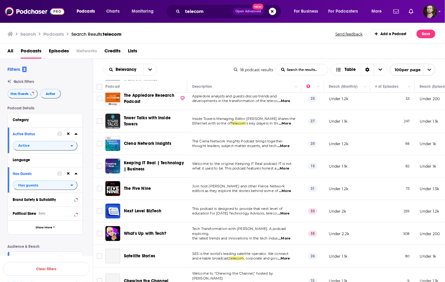
click at [289, 147] on span "...More" at bounding box center [283, 146] width 12 height 5
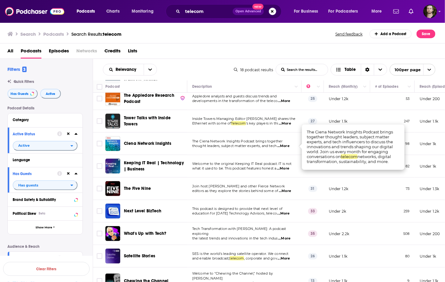
click at [289, 147] on span "...More" at bounding box center [283, 146] width 12 height 5
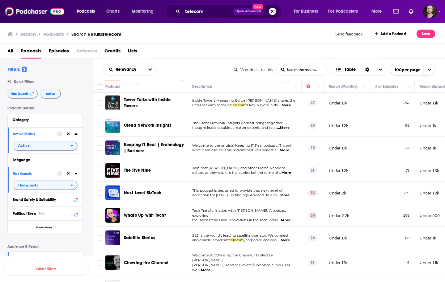
scroll to position [198, 0]
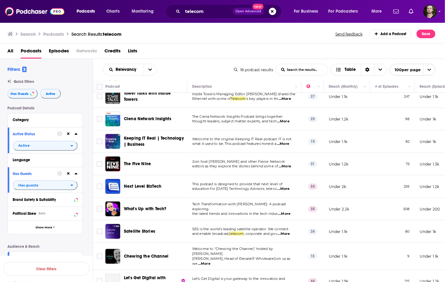
click at [288, 145] on span "...More" at bounding box center [283, 144] width 12 height 5
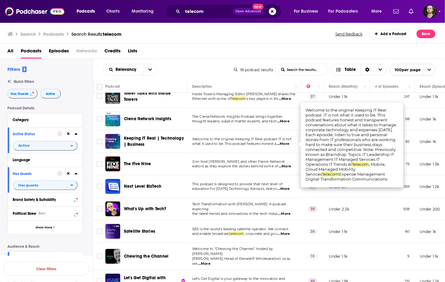
click at [292, 159] on td "Join host [PERSON_NAME] and other Fierce Network editors as they explore the st…" at bounding box center [244, 164] width 114 height 23
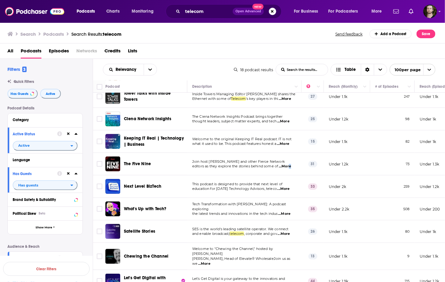
click at [290, 166] on span "...More" at bounding box center [284, 166] width 12 height 5
click at [259, 175] on td "Join host [PERSON_NAME] and other Fierce Network editors as they explore the st…" at bounding box center [244, 164] width 114 height 23
click at [285, 190] on span "...More" at bounding box center [283, 189] width 12 height 5
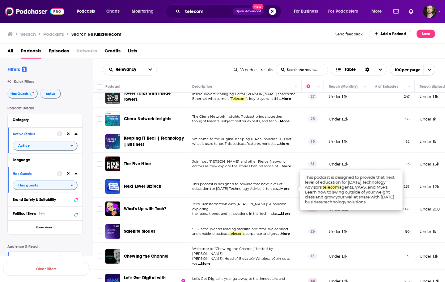
click at [285, 190] on span "...More" at bounding box center [283, 189] width 12 height 5
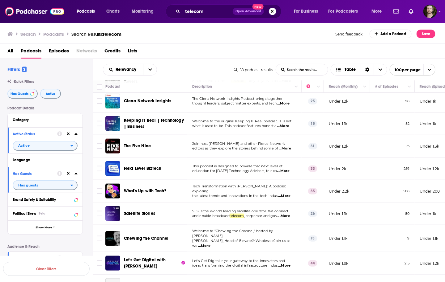
scroll to position [222, 0]
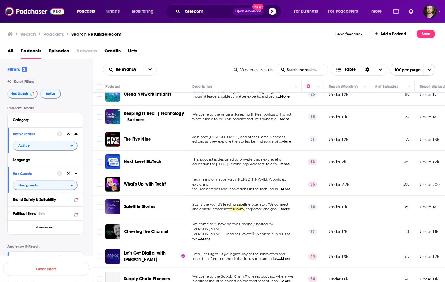
click at [286, 187] on span "...More" at bounding box center [284, 189] width 12 height 5
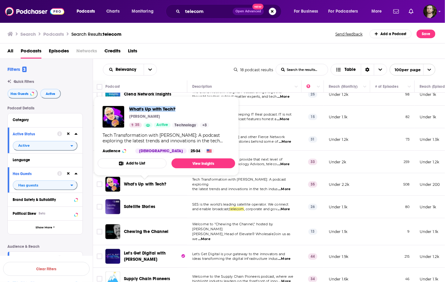
drag, startPoint x: 127, startPoint y: 109, endPoint x: 175, endPoint y: 109, distance: 48.5
click at [175, 109] on div "What's Up with Tech? [PERSON_NAME] 35 Active Technology + 3" at bounding box center [155, 117] width 107 height 22
copy span "What's Up with Tech?"
